Goal: Complete application form

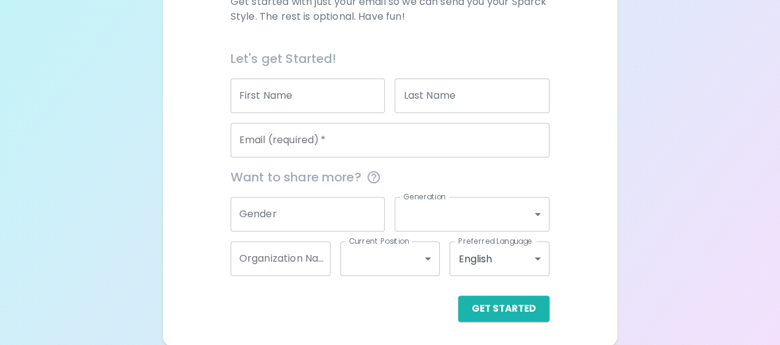
scroll to position [257, 0]
click at [308, 96] on input "First Name" at bounding box center [308, 95] width 155 height 35
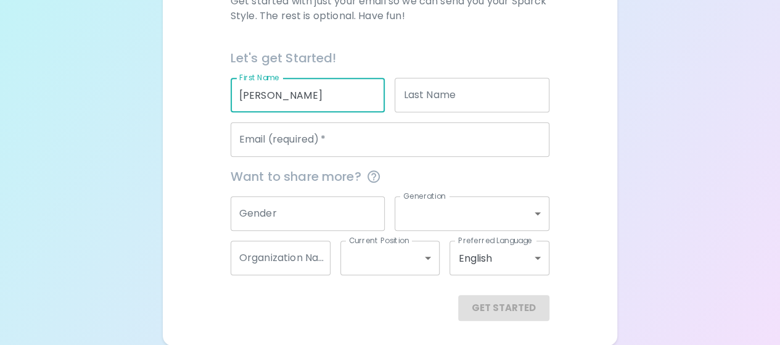
type input "[PERSON_NAME]"
click at [474, 92] on input "Last Name" at bounding box center [472, 95] width 155 height 35
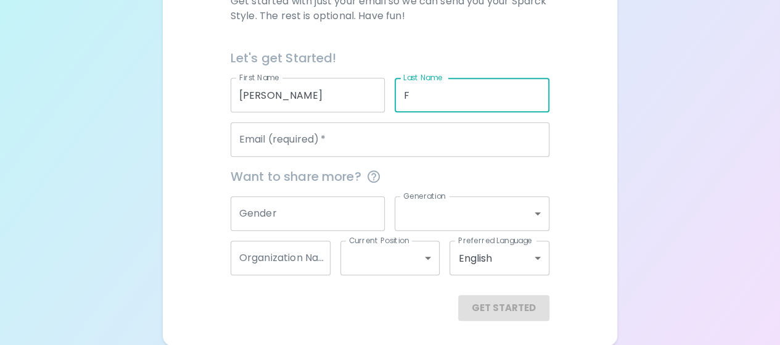
type input "F"
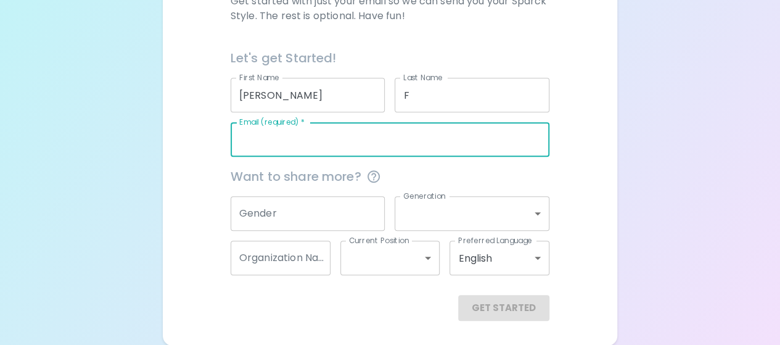
click at [320, 153] on input "Email (required)   *" at bounding box center [390, 139] width 319 height 35
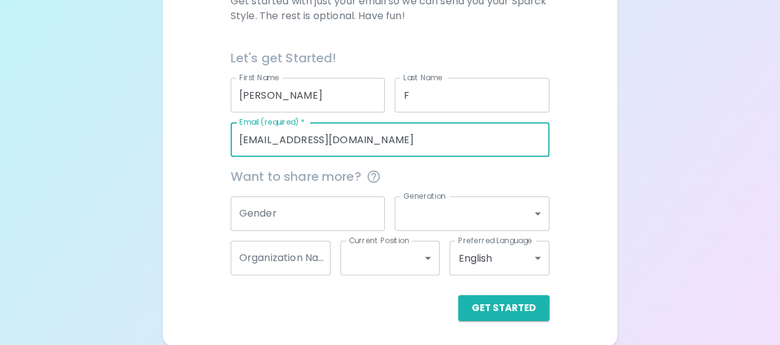
type input "[EMAIL_ADDRESS][DOMAIN_NAME]"
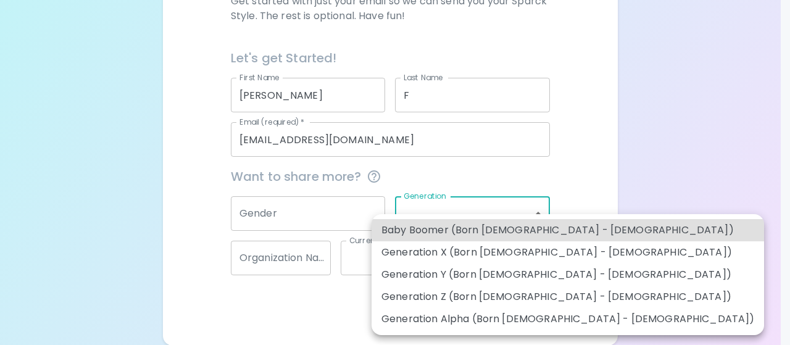
click at [423, 213] on body "Sparck Appreciation Style Quiz We are so excited to work with you to uncover yo…" at bounding box center [395, 44] width 790 height 603
click at [426, 255] on li "Generation X (Born [DEMOGRAPHIC_DATA] - [DEMOGRAPHIC_DATA])" at bounding box center [567, 252] width 392 height 22
type input "generation_x"
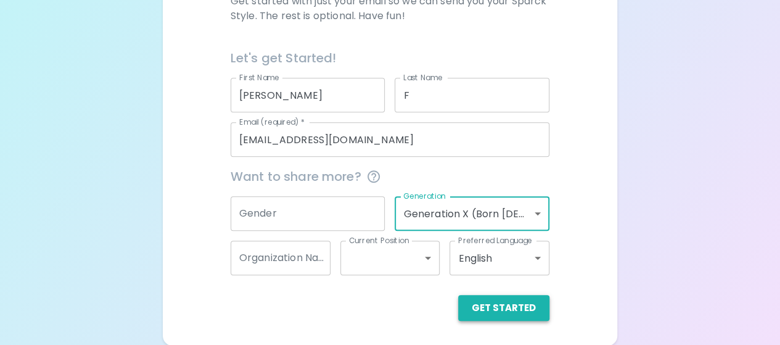
click at [488, 300] on button "Get Started" at bounding box center [503, 308] width 91 height 26
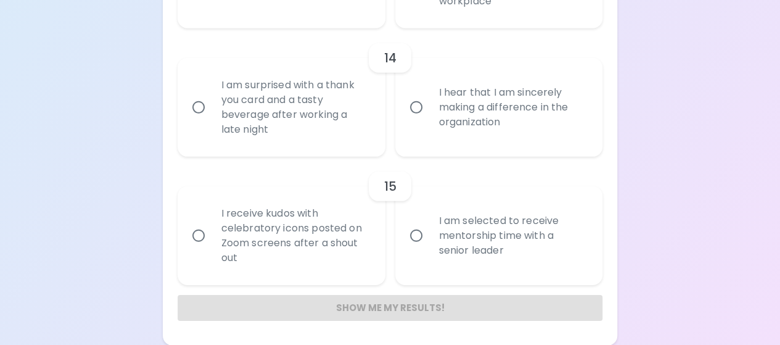
scroll to position [1711, 0]
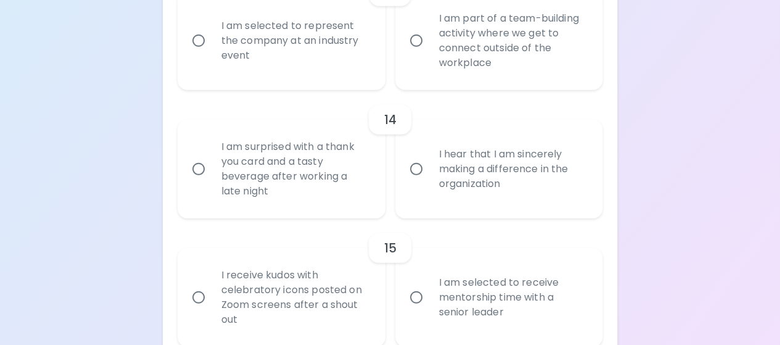
click at [420, 165] on input "I hear that I am sincerely making a difference in the organization" at bounding box center [416, 169] width 26 height 26
radio input "true"
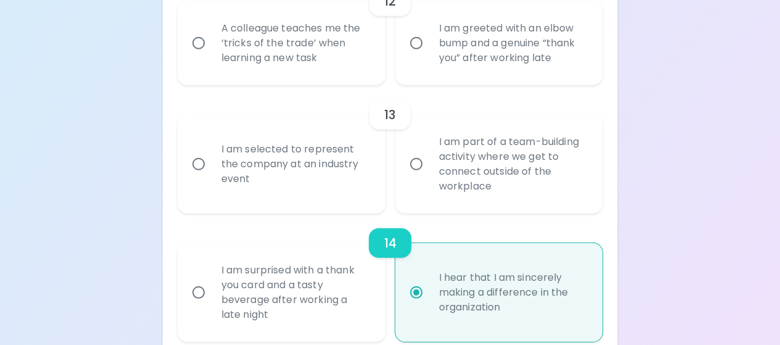
scroll to position [1772, 0]
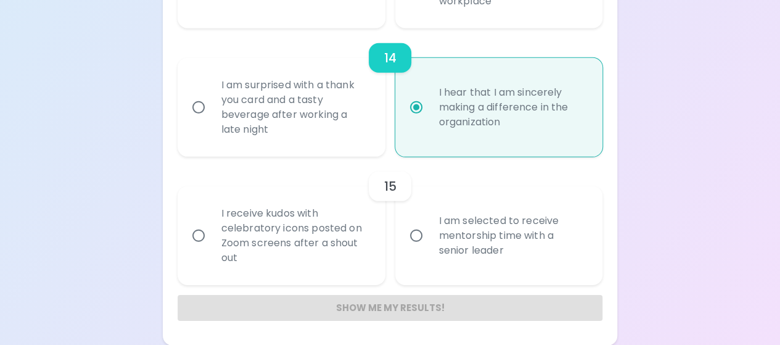
click at [385, 309] on div "Show me my results!" at bounding box center [391, 308] width 426 height 26
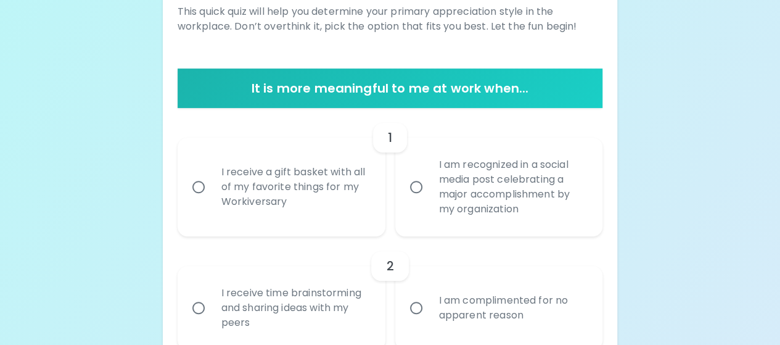
scroll to position [230, 0]
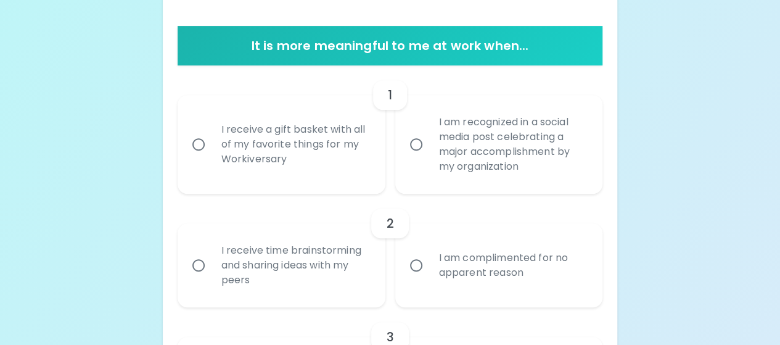
click at [197, 141] on input "I receive a gift basket with all of my favorite things for my Workiversary" at bounding box center [199, 144] width 26 height 26
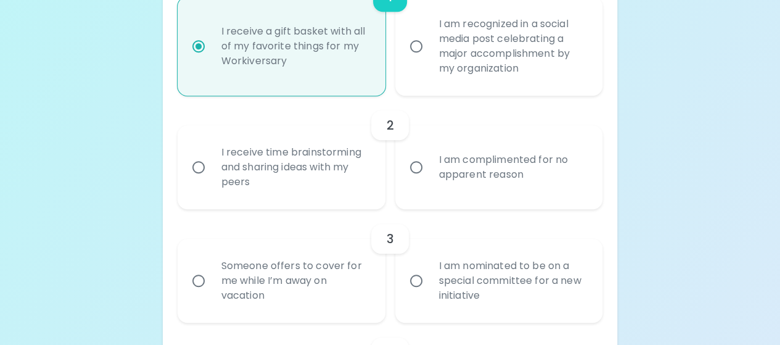
scroll to position [329, 0]
radio input "true"
click at [197, 163] on input "I receive time brainstorming and sharing ideas with my peers" at bounding box center [199, 167] width 26 height 26
radio input "false"
radio input "true"
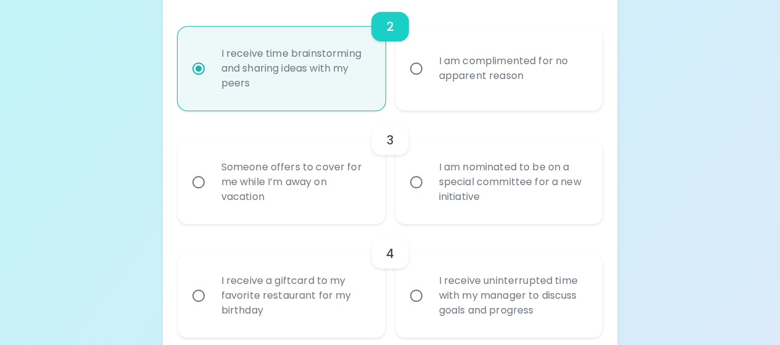
scroll to position [428, 0]
radio input "true"
click at [199, 180] on input "Someone offers to cover for me while I’m away on vacation" at bounding box center [199, 181] width 26 height 26
radio input "false"
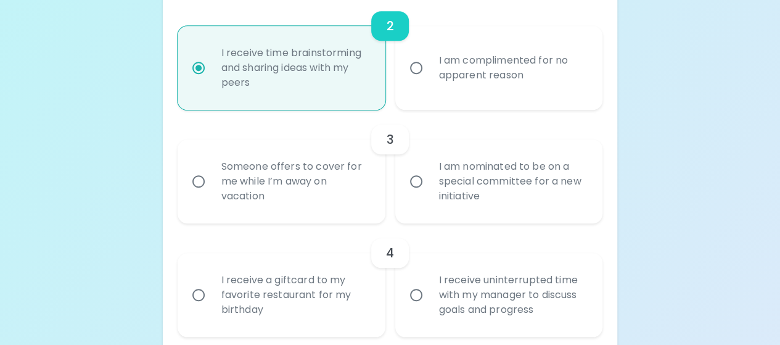
radio input "true"
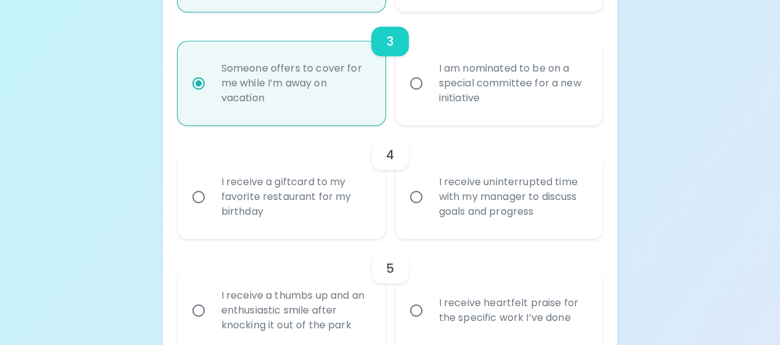
scroll to position [526, 0]
radio input "true"
click at [199, 192] on input "I receive a giftcard to my favorite restaurant for my birthday" at bounding box center [199, 196] width 26 height 26
radio input "false"
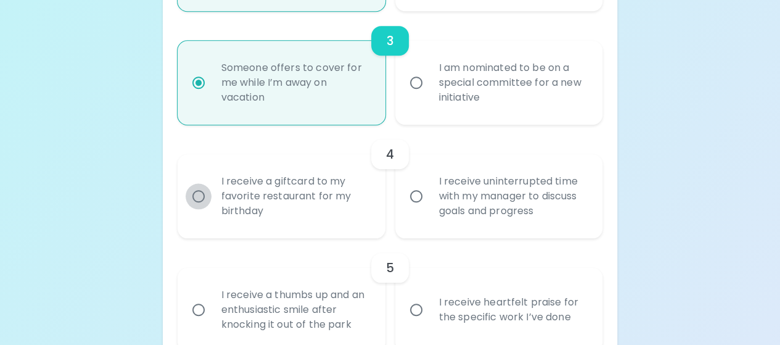
radio input "false"
radio input "true"
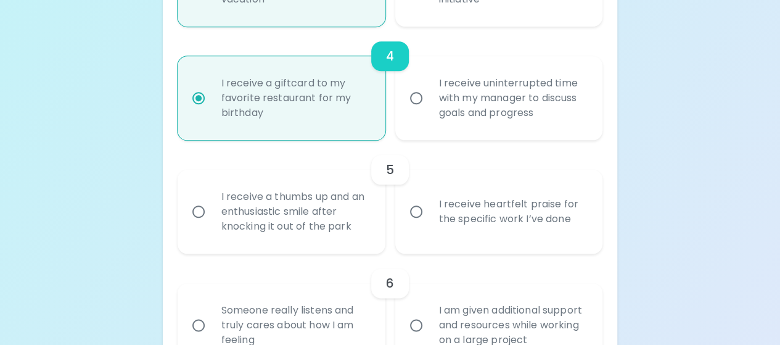
scroll to position [625, 0]
radio input "true"
click at [415, 213] on input "I receive heartfelt praise for the specific work I’ve done" at bounding box center [416, 211] width 26 height 26
radio input "false"
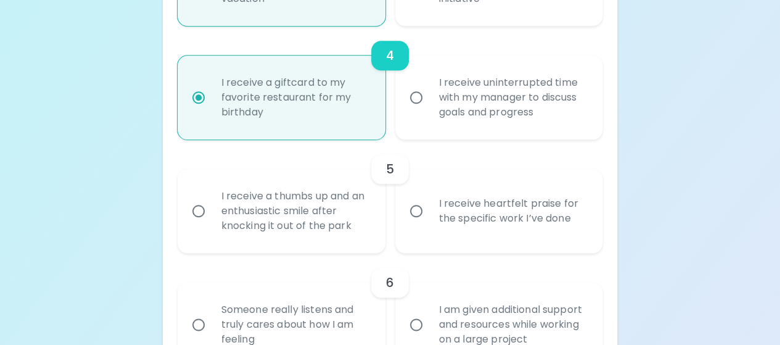
radio input "false"
radio input "true"
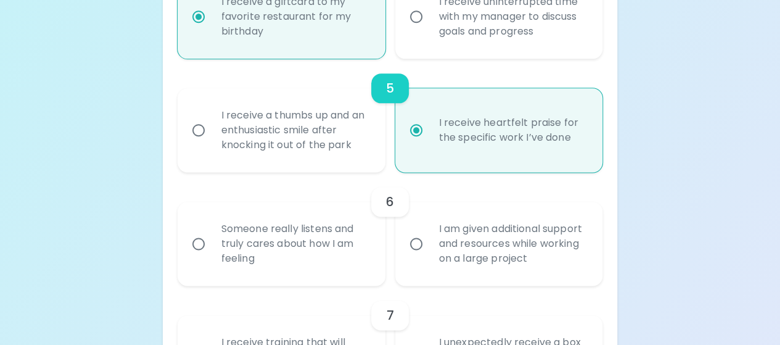
scroll to position [724, 0]
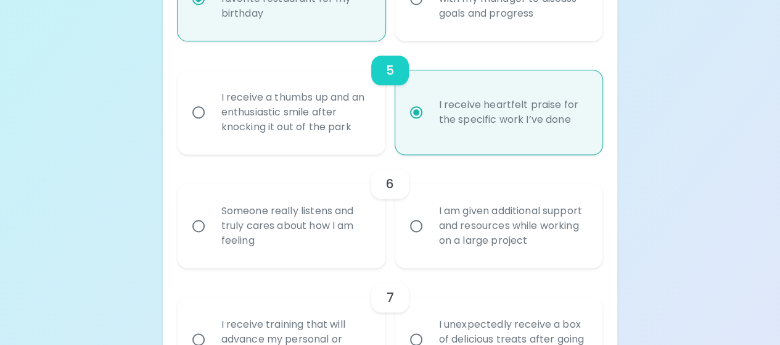
radio input "true"
click at [415, 226] on input "I am given additional support and resources while working on a large project" at bounding box center [416, 226] width 26 height 26
radio input "false"
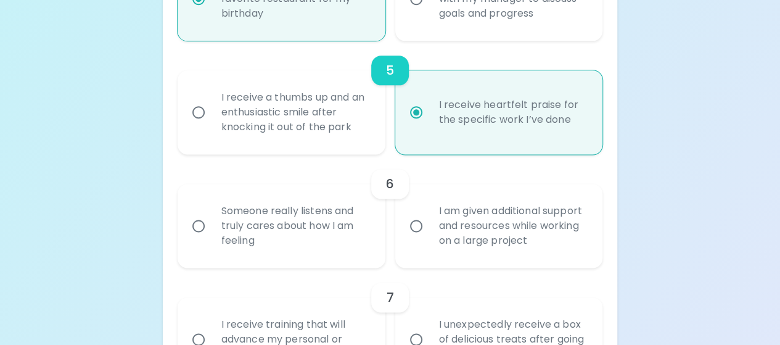
radio input "false"
radio input "true"
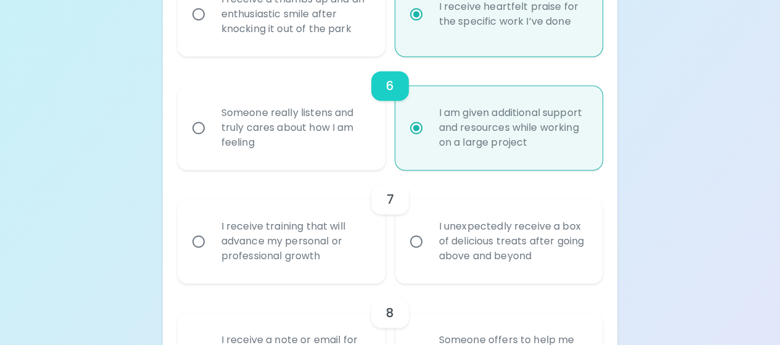
scroll to position [822, 0]
radio input "true"
click at [413, 236] on input "I unexpectedly receive a box of delicious treats after going above and beyond" at bounding box center [416, 241] width 26 height 26
radio input "false"
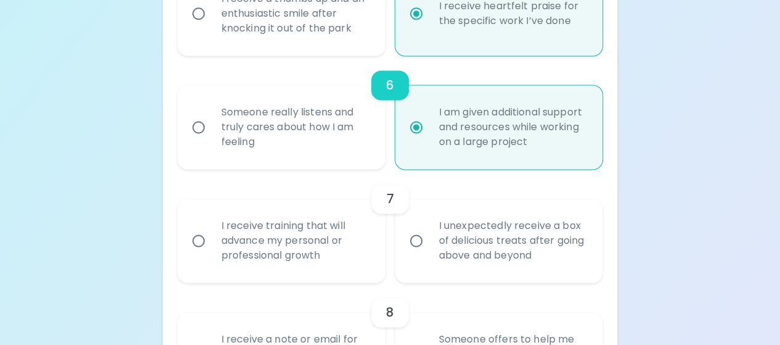
radio input "false"
radio input "true"
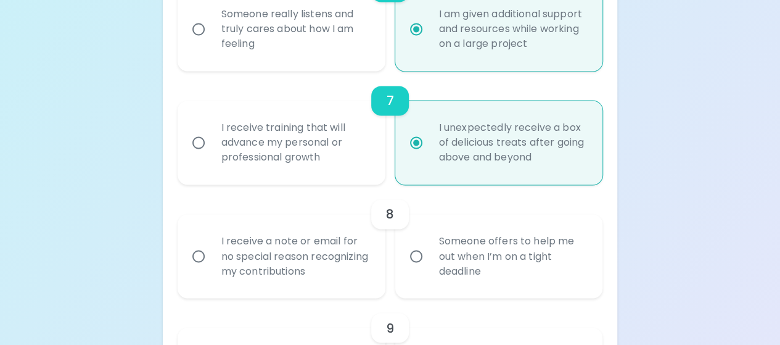
scroll to position [921, 0]
radio input "true"
click at [420, 255] on input "Someone offers to help me out when I’m on a tight deadline" at bounding box center [416, 255] width 26 height 26
radio input "false"
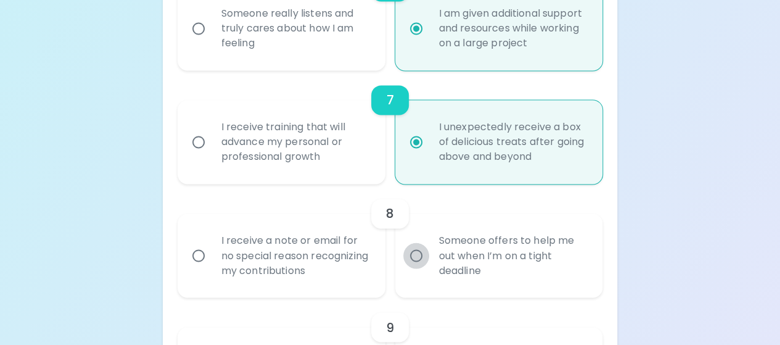
radio input "false"
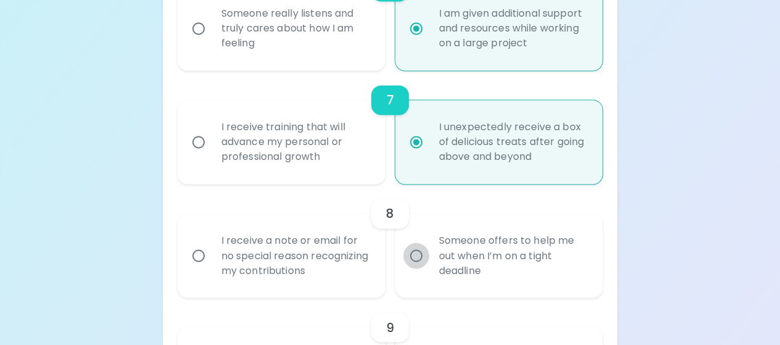
radio input "true"
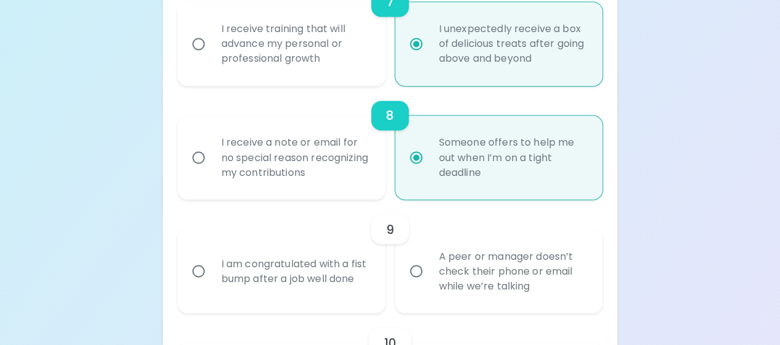
scroll to position [1020, 0]
radio input "true"
click at [199, 267] on input "I am congratulated with a fist bump after a job well done" at bounding box center [199, 270] width 26 height 26
radio input "false"
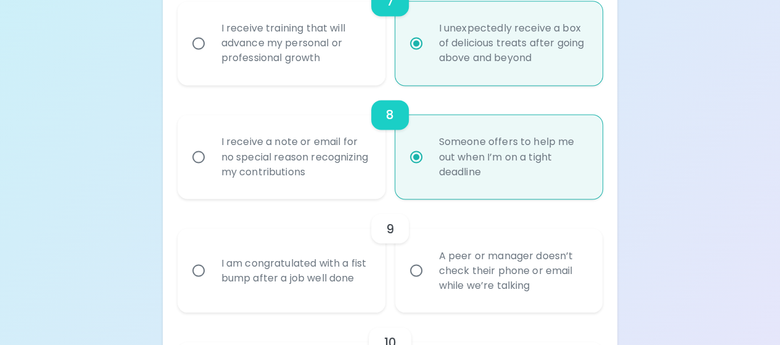
radio input "false"
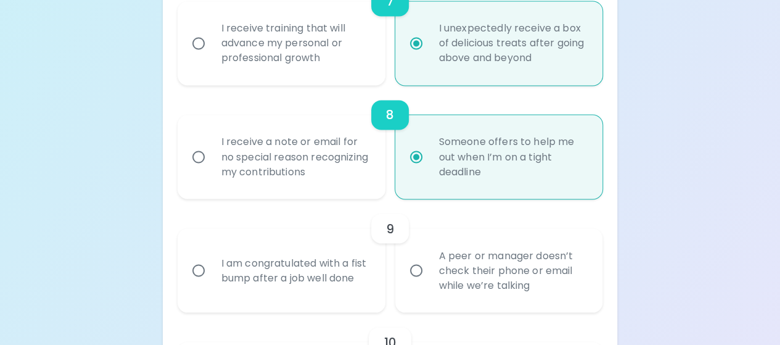
radio input "false"
radio input "true"
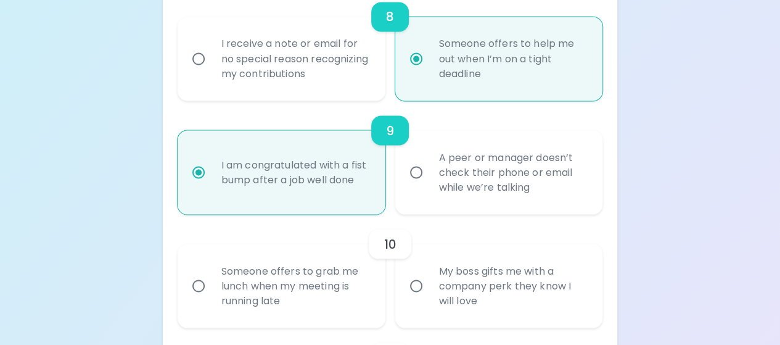
scroll to position [1119, 0]
radio input "true"
click at [197, 282] on input "Someone offers to grab me lunch when my meeting is running late" at bounding box center [199, 285] width 26 height 26
radio input "false"
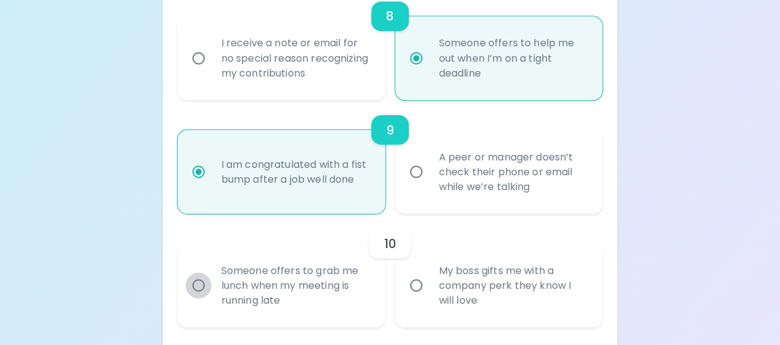
radio input "false"
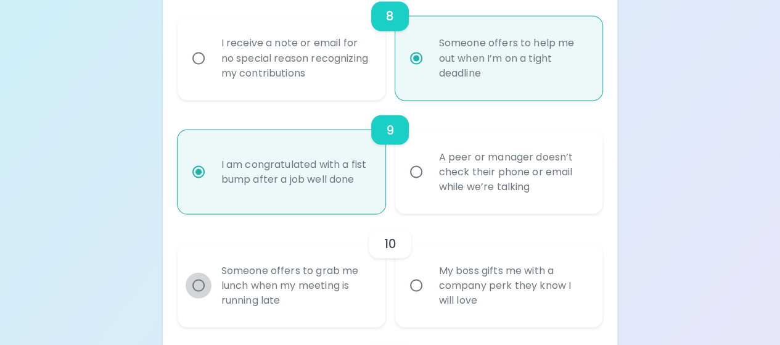
radio input "false"
radio input "true"
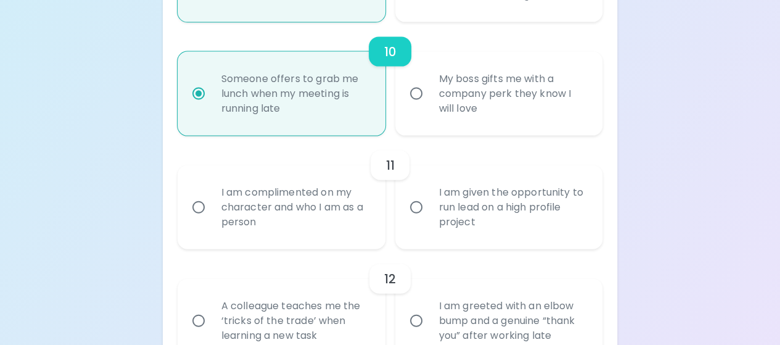
scroll to position [1341, 0]
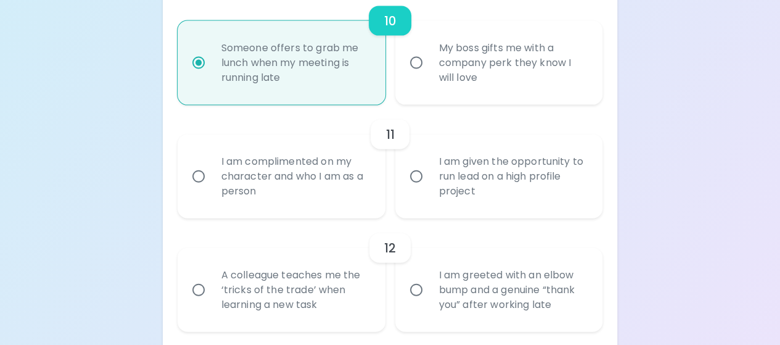
radio input "true"
click at [201, 168] on input "I am complimented on my character and who I am as a person" at bounding box center [199, 176] width 26 height 26
radio input "false"
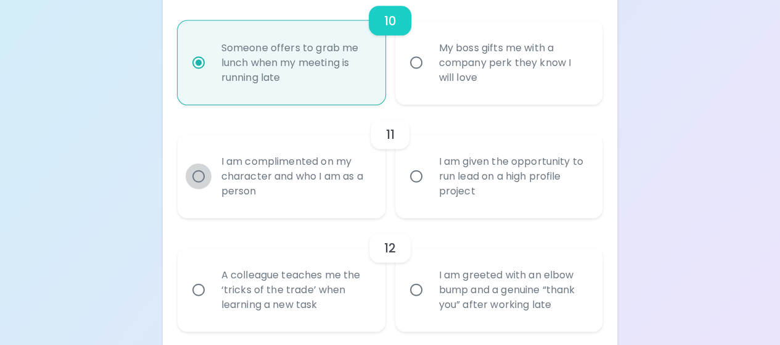
radio input "false"
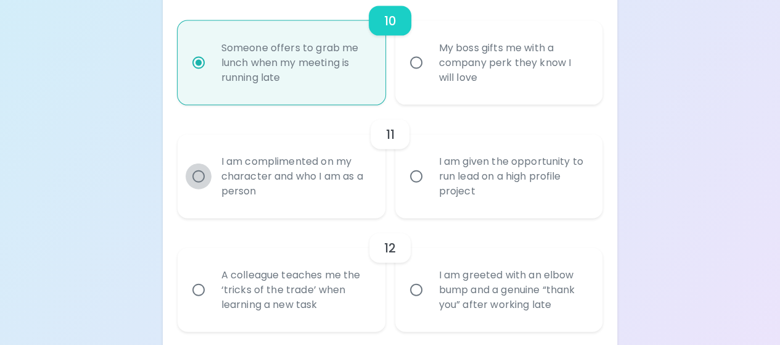
radio input "false"
radio input "true"
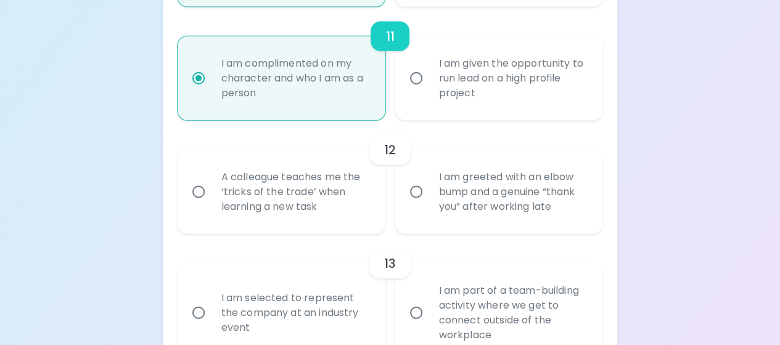
scroll to position [1439, 0]
radio input "true"
click at [209, 196] on input "A colleague teaches me the ‘tricks of the trade’ when learning a new task" at bounding box center [199, 191] width 26 height 26
radio input "false"
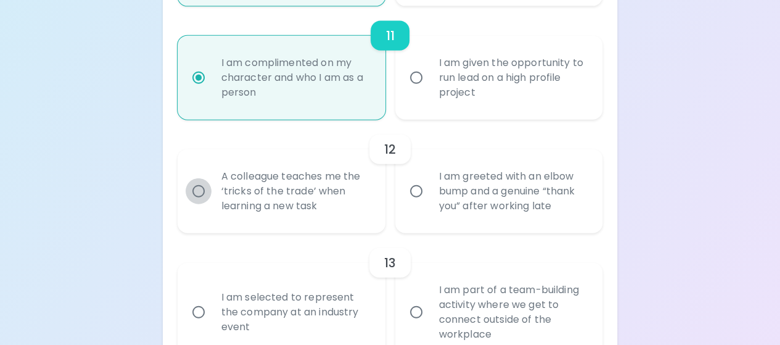
radio input "false"
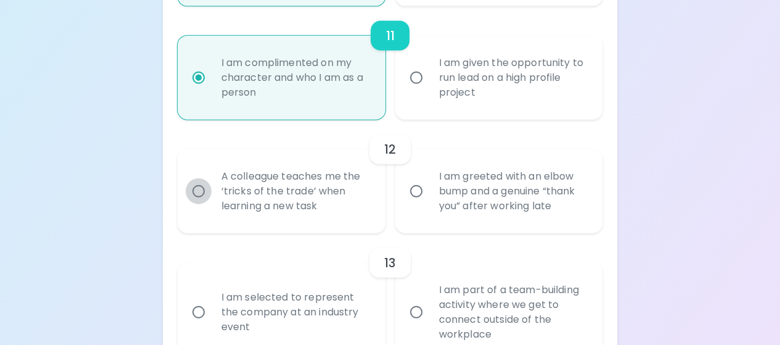
radio input "false"
radio input "true"
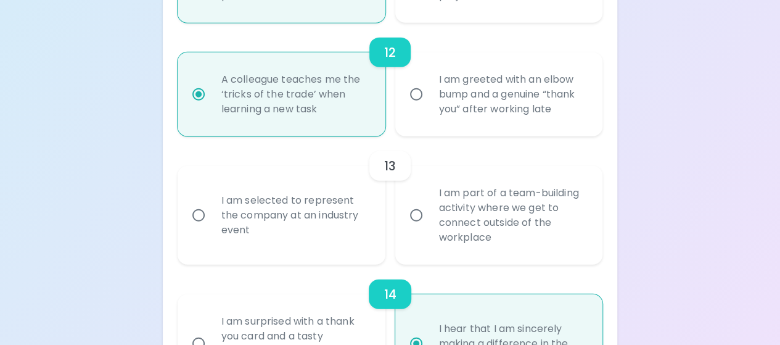
scroll to position [1538, 0]
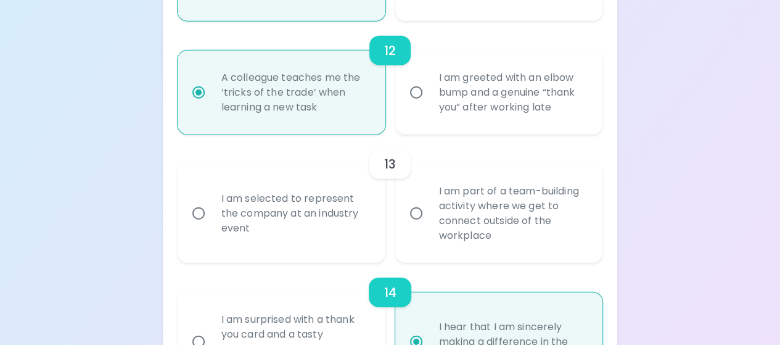
radio input "true"
click at [420, 209] on input "I am part of a team-building activity where we get to connect outside of the wo…" at bounding box center [416, 214] width 26 height 26
radio input "false"
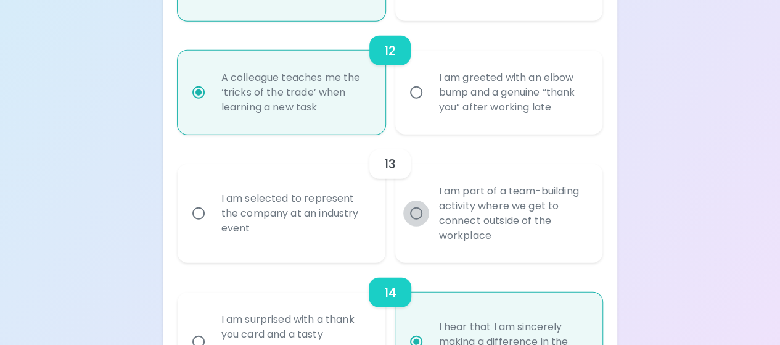
radio input "false"
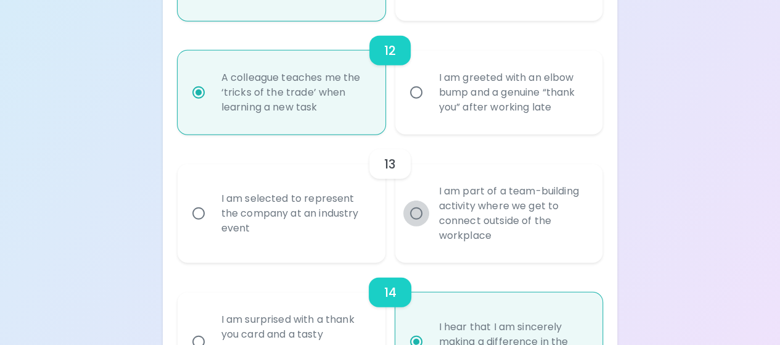
radio input "false"
radio input "true"
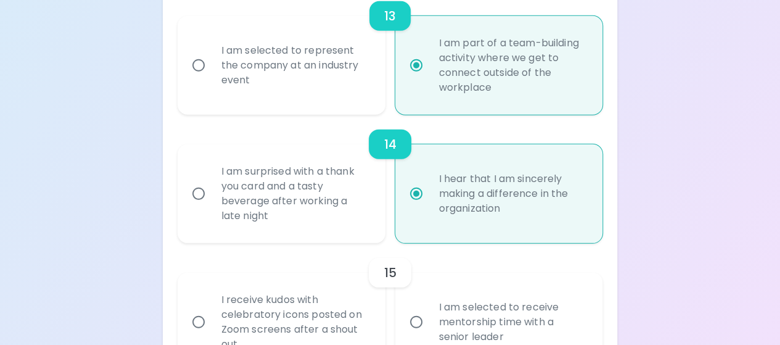
scroll to position [1760, 0]
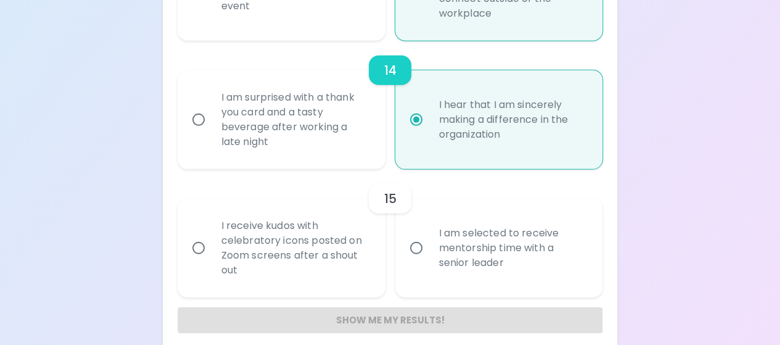
radio input "true"
click at [202, 242] on input "I receive kudos with celebratory icons posted on Zoom screens after a shout out" at bounding box center [199, 248] width 26 height 26
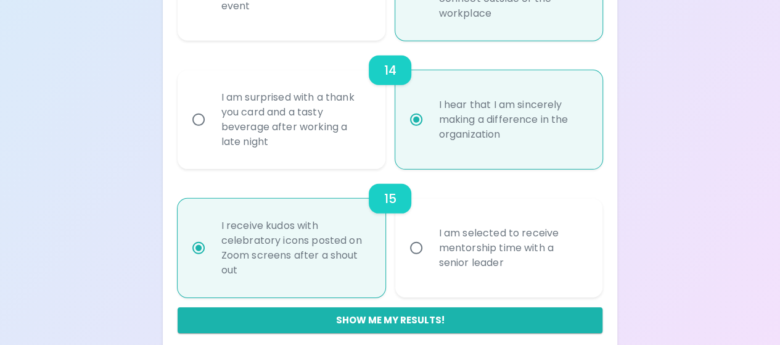
radio input "false"
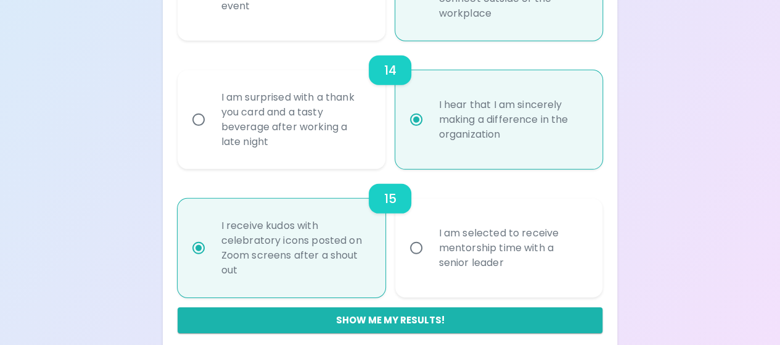
radio input "false"
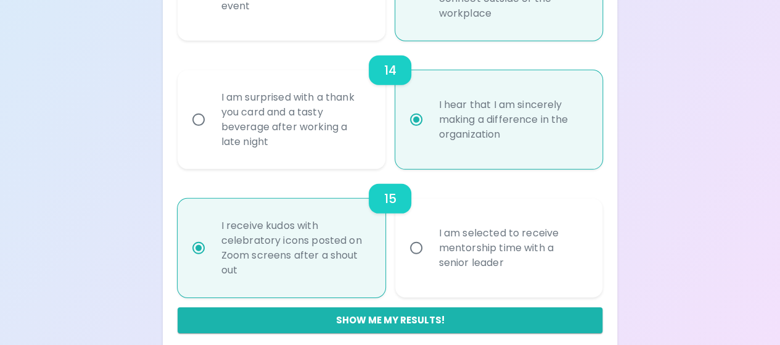
radio input "false"
radio input "true"
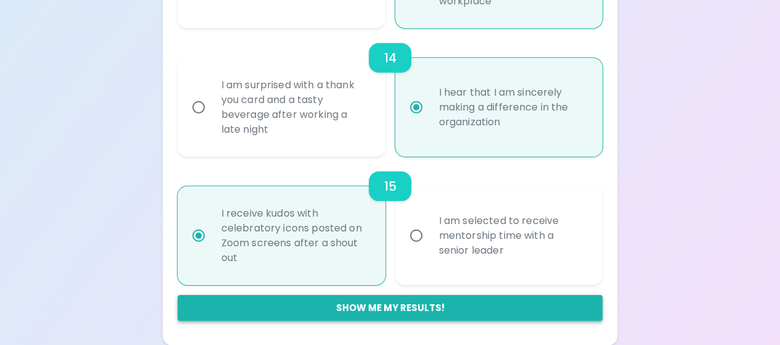
radio input "true"
click at [415, 307] on button "Show me my results!" at bounding box center [391, 308] width 426 height 26
radio input "false"
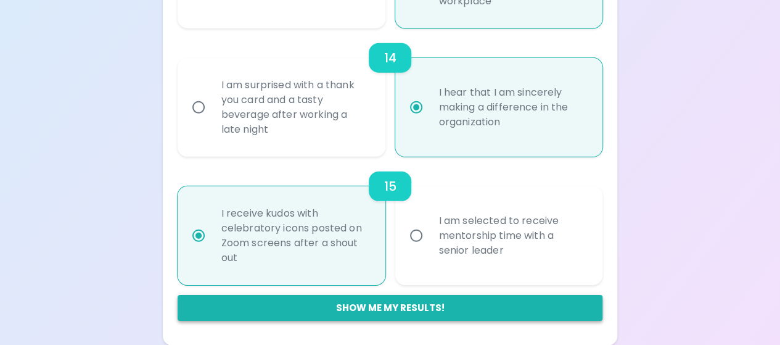
radio input "false"
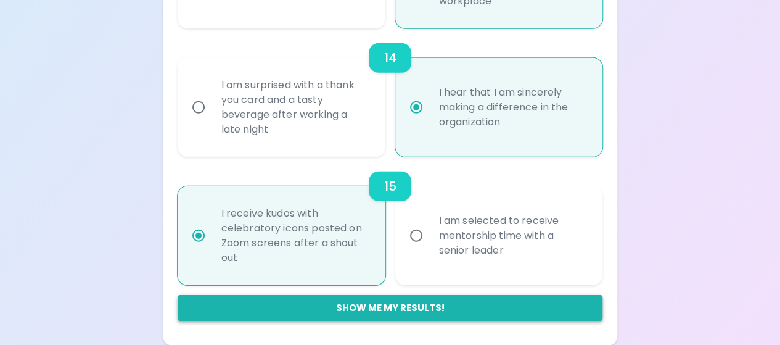
radio input "false"
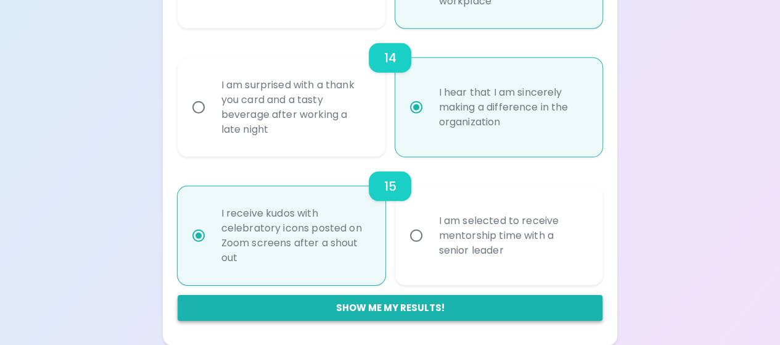
radio input "false"
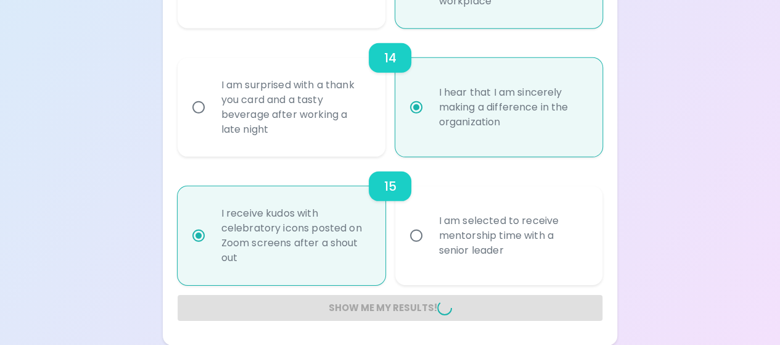
radio input "false"
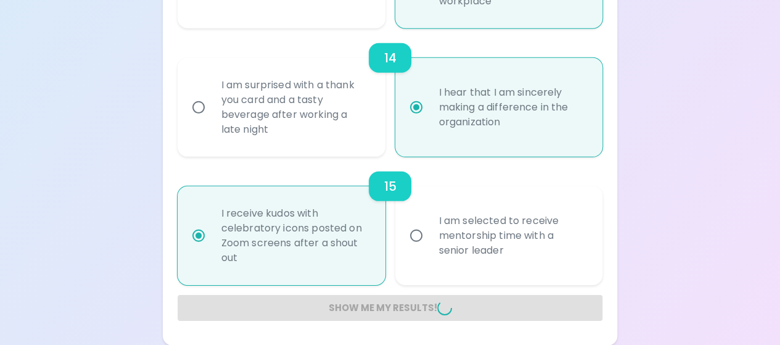
radio input "false"
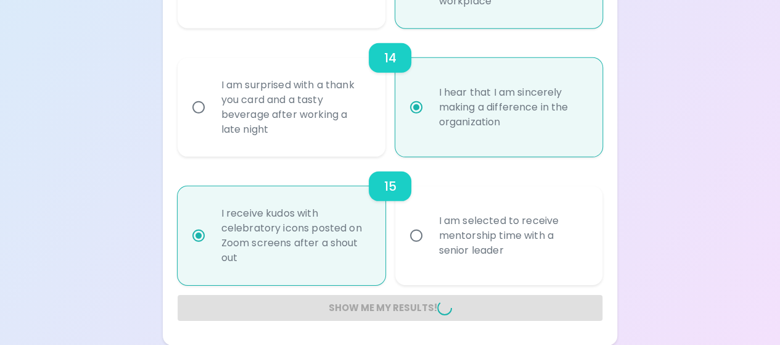
radio input "false"
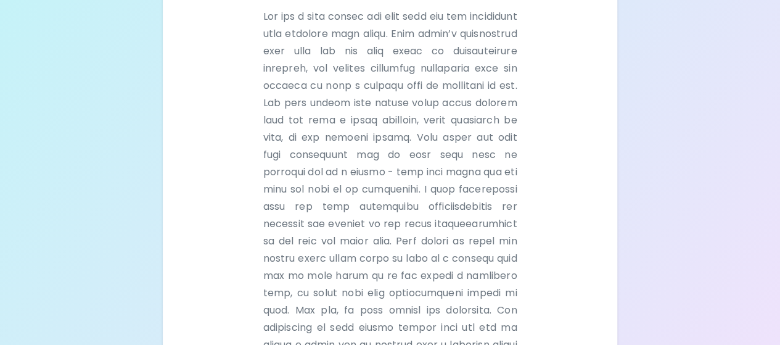
scroll to position [308, 0]
